Goal: Task Accomplishment & Management: Manage account settings

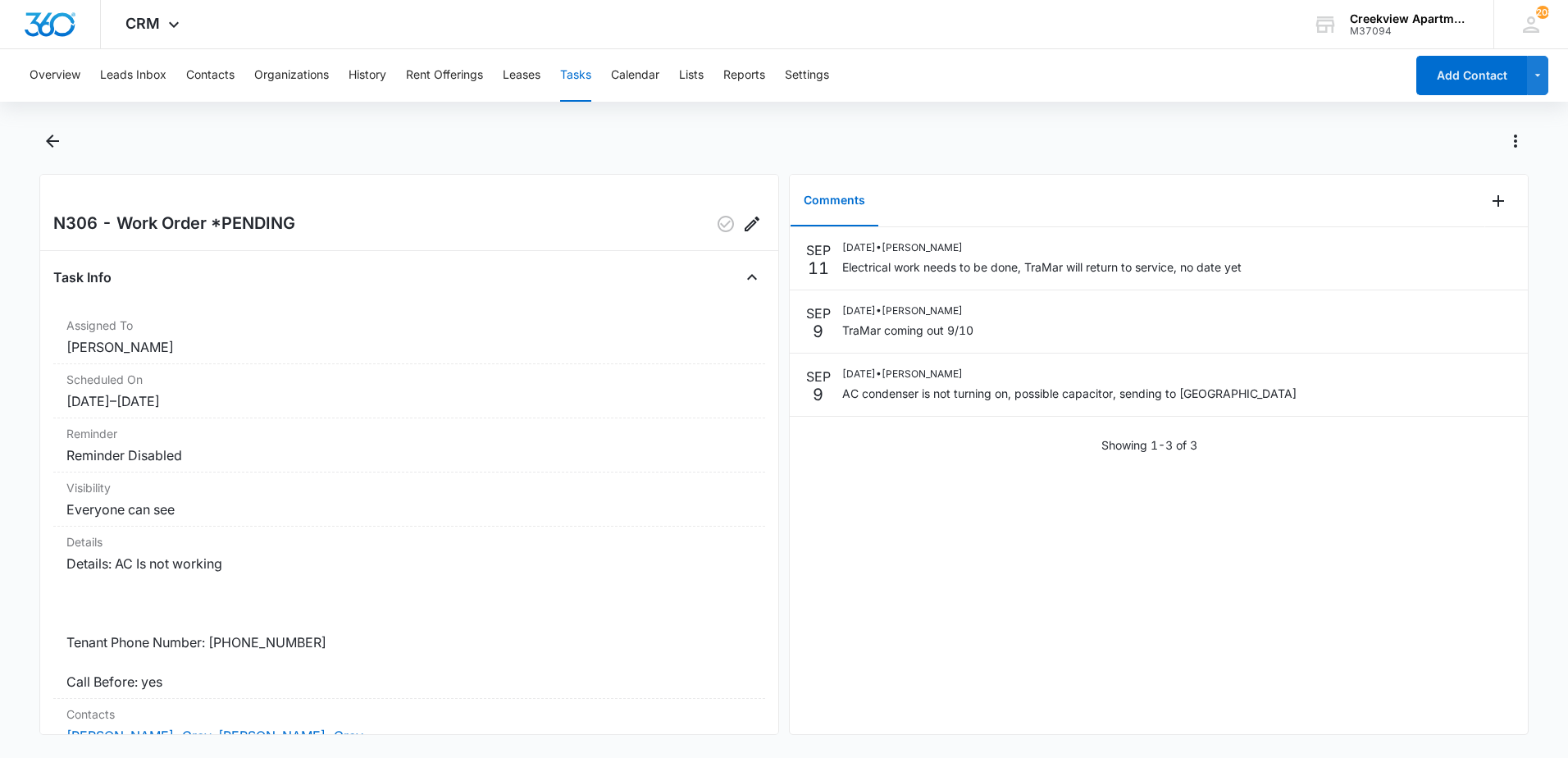
click at [1376, 125] on div "Overview Leads Inbox Contacts Organizations History Rent Offerings Leases Tasks…" at bounding box center [784, 402] width 1568 height 706
click at [48, 147] on icon "Back" at bounding box center [52, 141] width 20 height 20
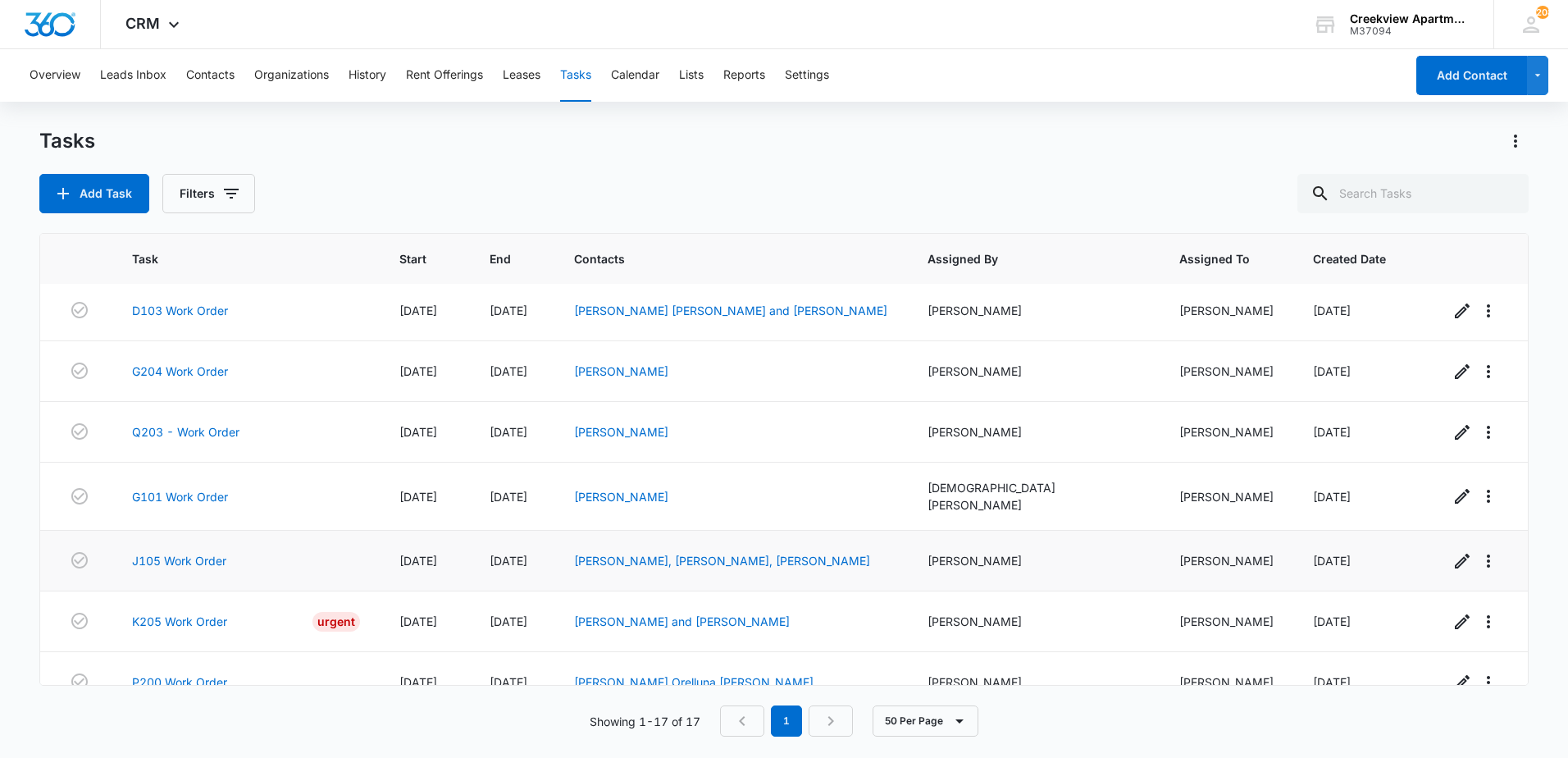
scroll to position [639, 0]
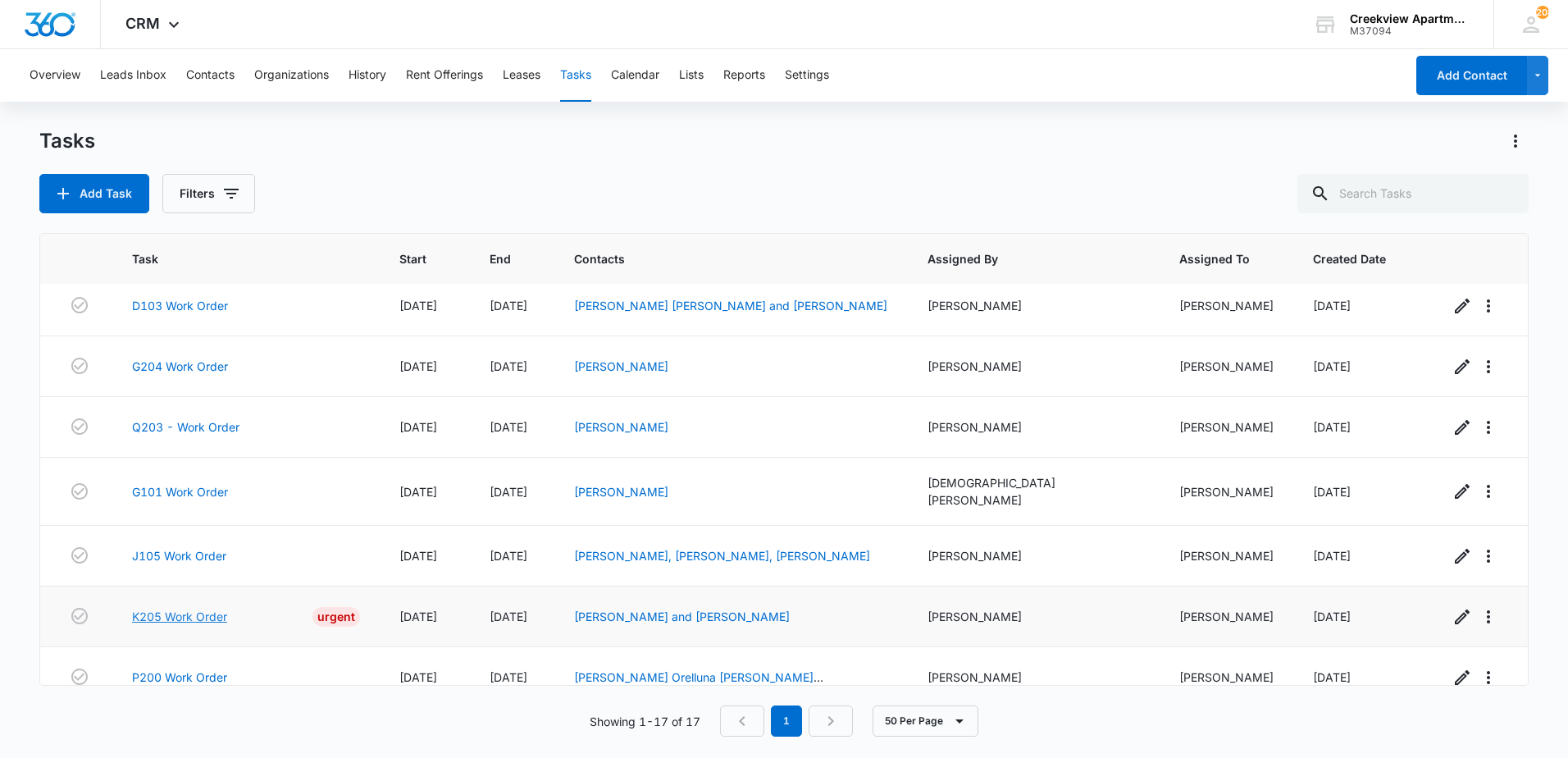
click at [143, 608] on link "K205 Work Order" at bounding box center [180, 616] width 95 height 17
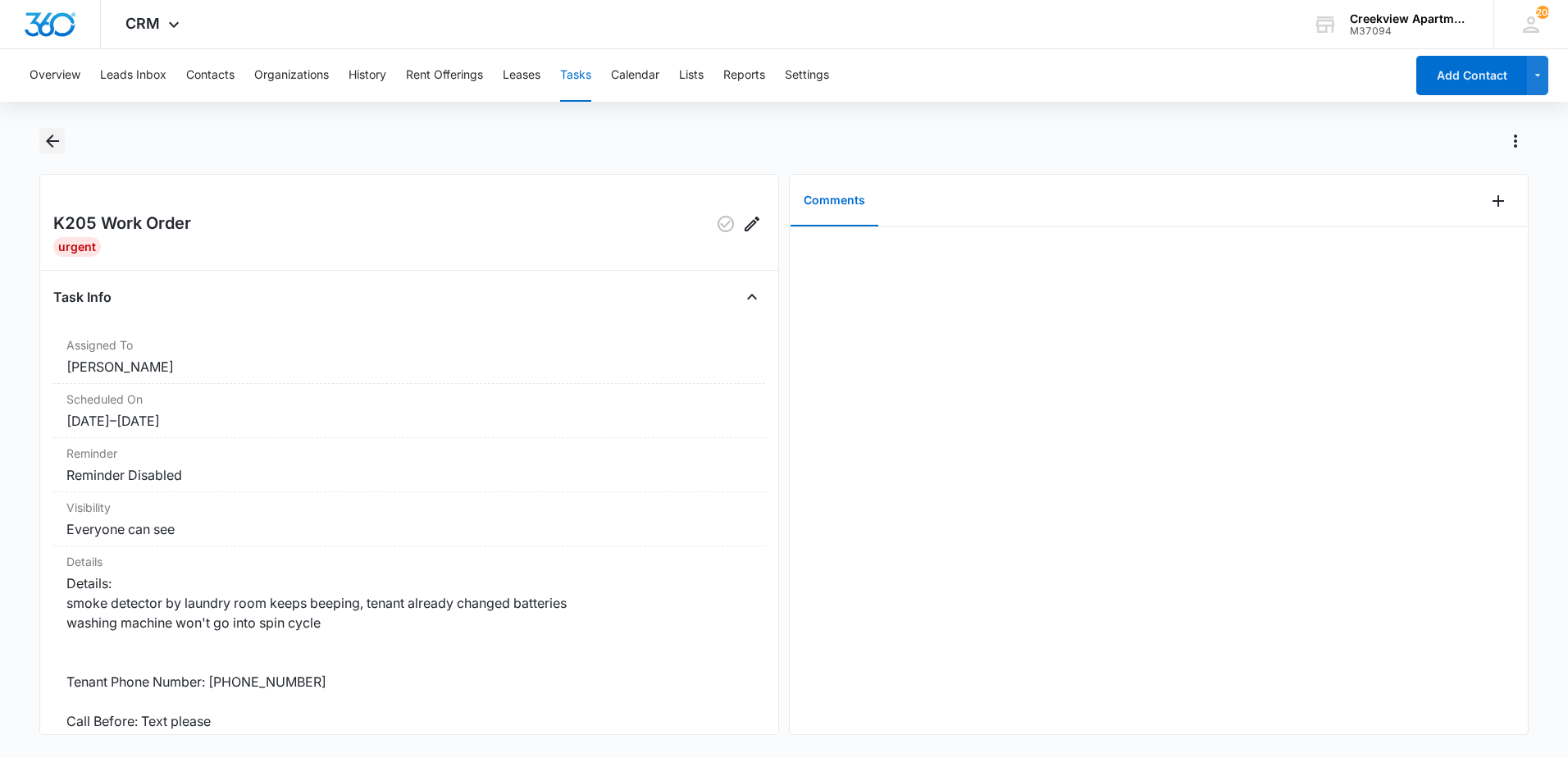
click at [55, 140] on icon "Back" at bounding box center [52, 140] width 13 height 13
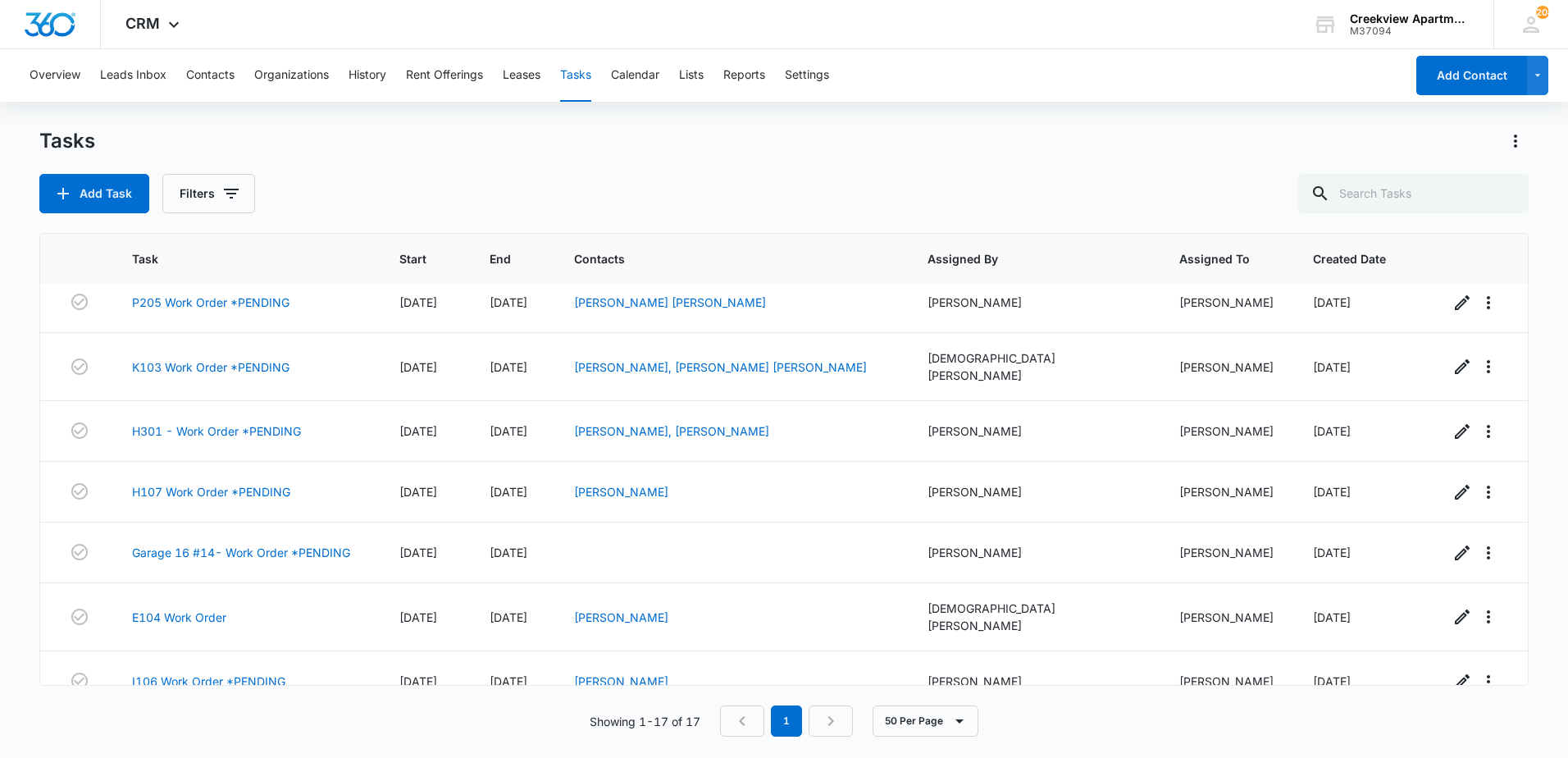
scroll to position [639, 0]
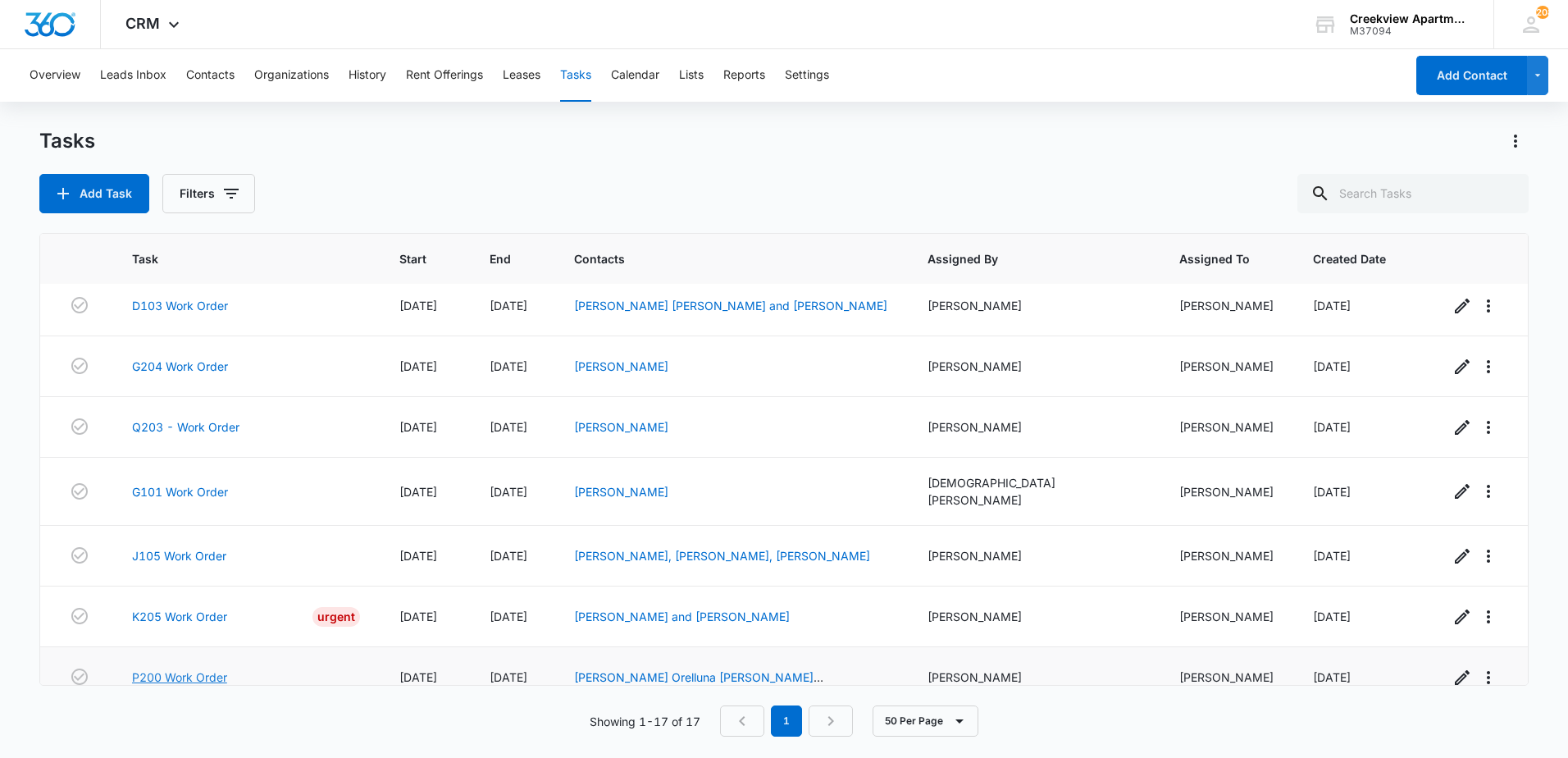
click at [204, 668] on link "P200 Work Order" at bounding box center [180, 676] width 95 height 17
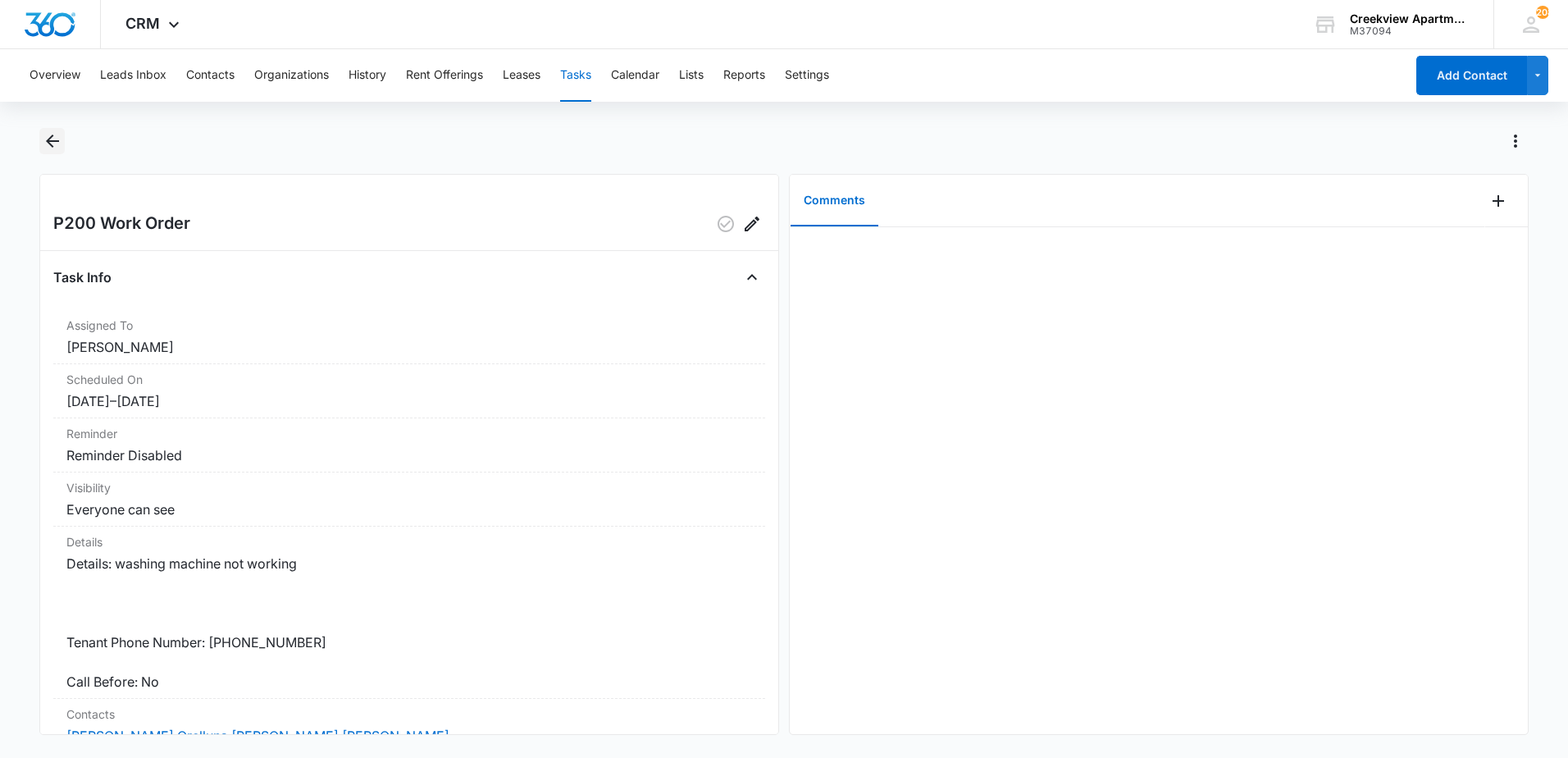
click at [59, 147] on icon "Back" at bounding box center [52, 141] width 20 height 20
